Goal: Check status

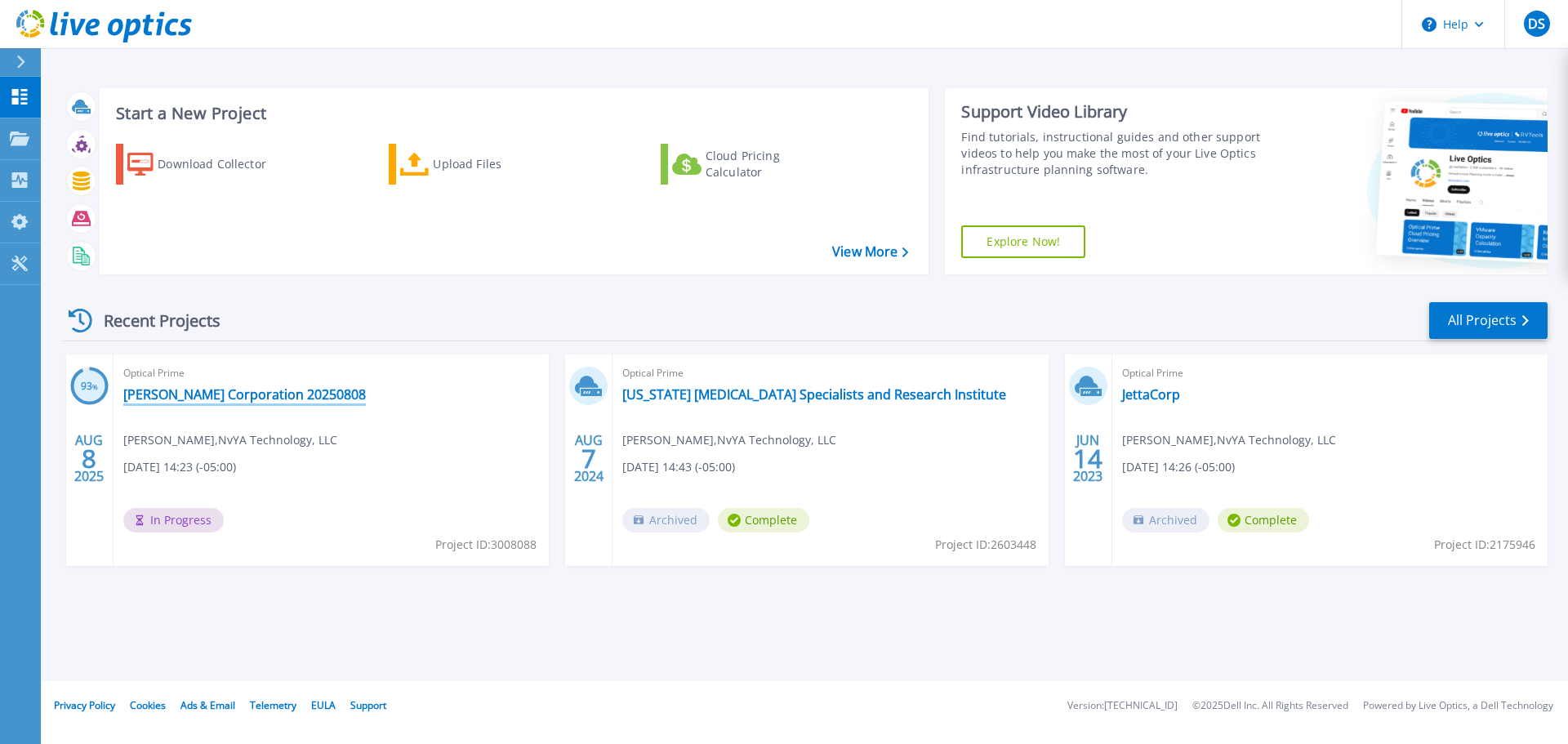
click at [222, 401] on link "[PERSON_NAME] Corporation 20250808" at bounding box center [245, 395] width 243 height 16
